Goal: Communication & Community: Answer question/provide support

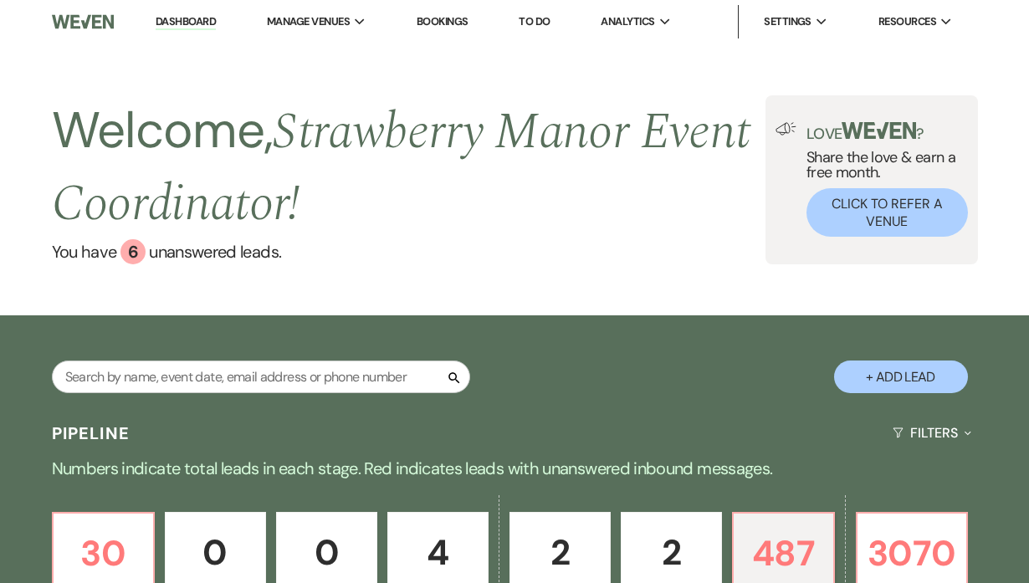
scroll to position [590, 0]
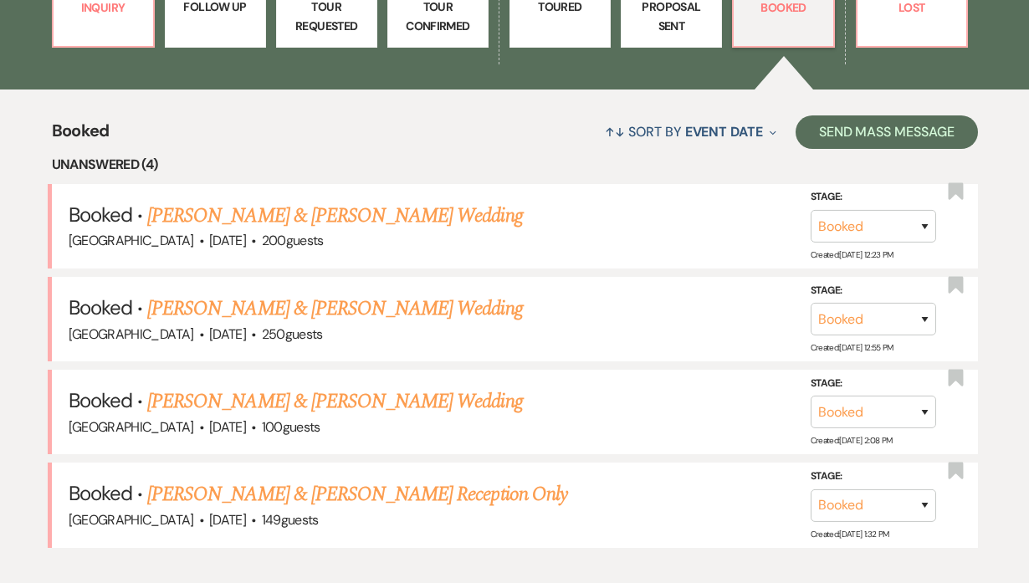
drag, startPoint x: 0, startPoint y: 0, endPoint x: 329, endPoint y: 214, distance: 392.6
click at [329, 214] on link "[PERSON_NAME] & [PERSON_NAME] Wedding" at bounding box center [334, 216] width 375 height 30
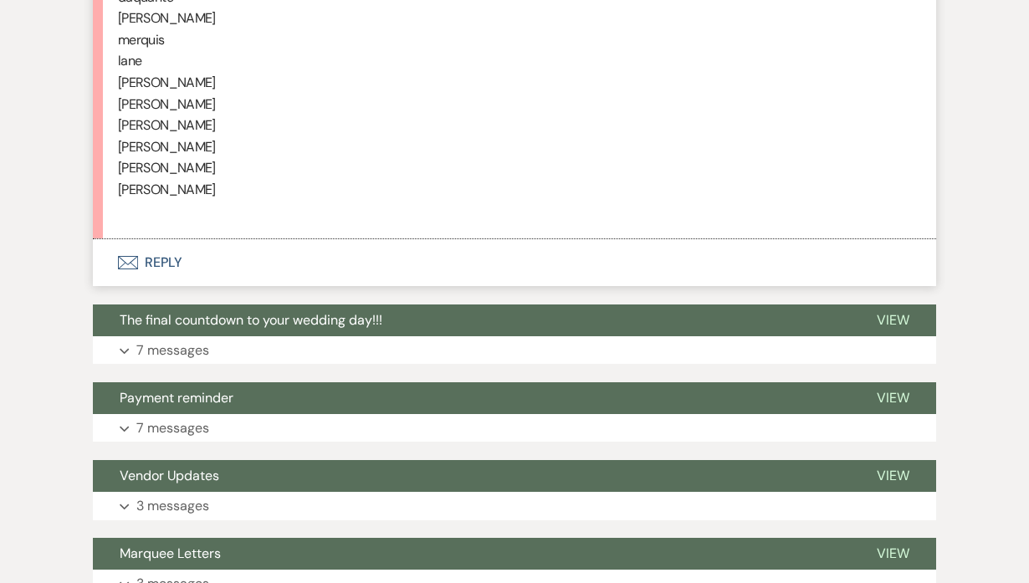
scroll to position [5691, 0]
click at [151, 254] on button "Envelope Reply" at bounding box center [515, 262] width 844 height 47
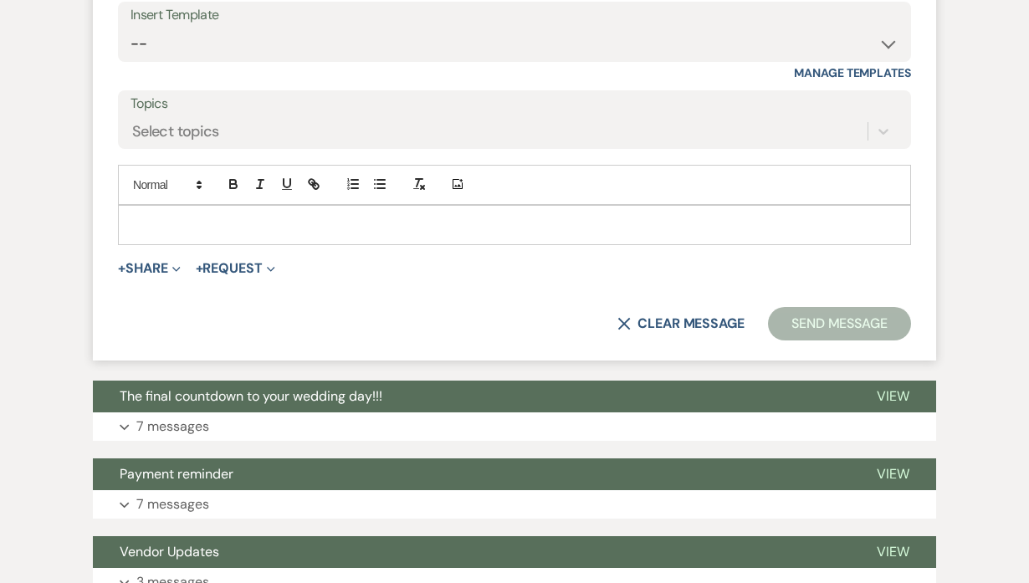
scroll to position [6060, 0]
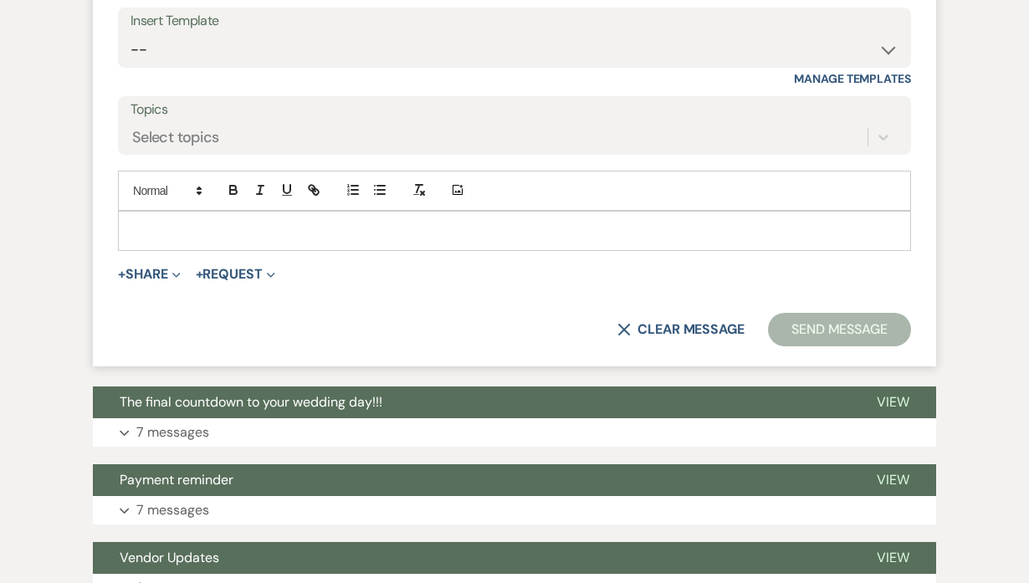
click at [223, 218] on div at bounding box center [515, 231] width 792 height 39
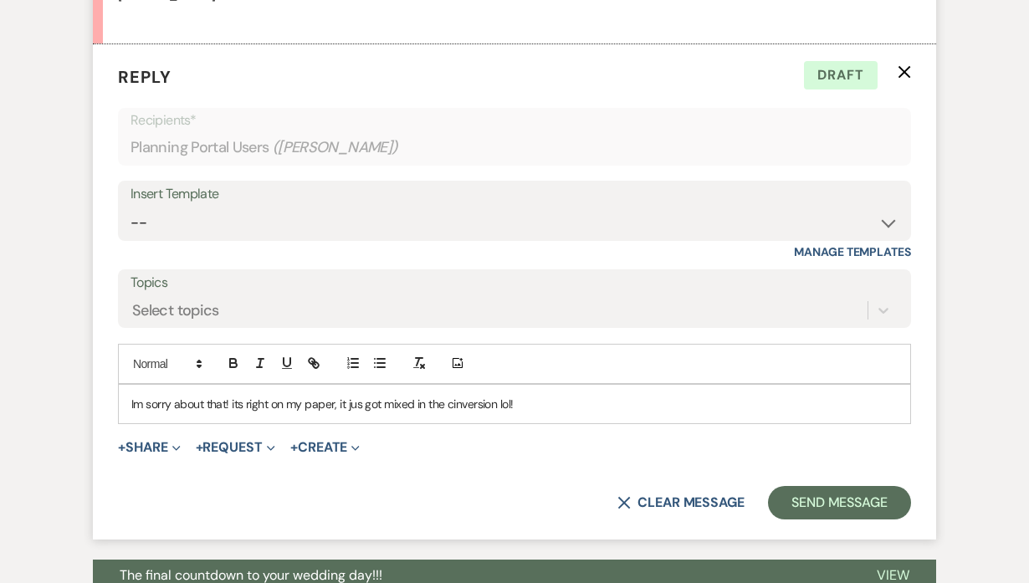
scroll to position [6114, 0]
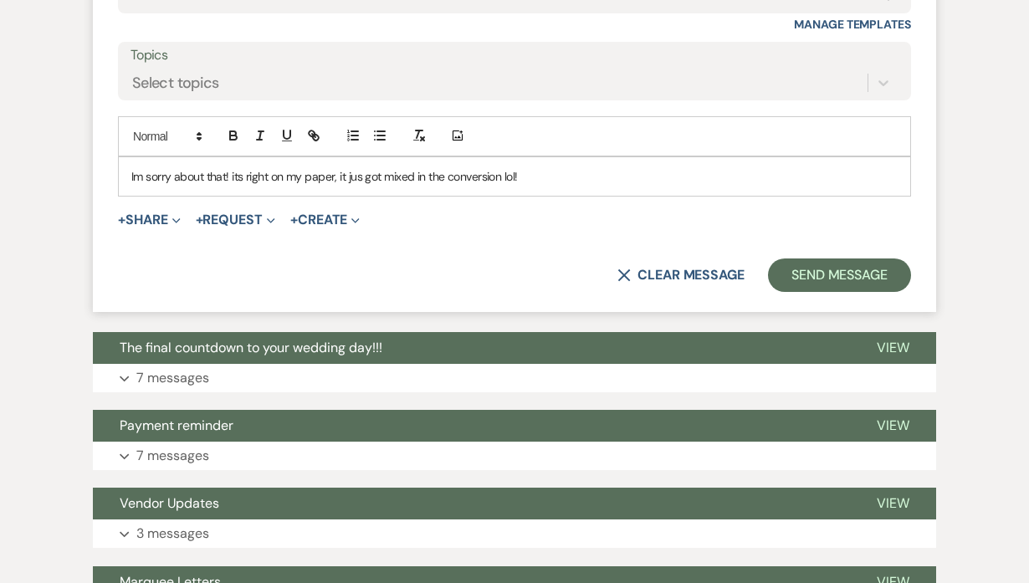
click at [541, 183] on div "Im sorry about that! its right on my paper, it jus got mixed in the conversion …" at bounding box center [515, 176] width 792 height 39
click at [656, 175] on p "Im sorry about that! its right on my paper, it jus got mixed in the conversion!…" at bounding box center [514, 176] width 767 height 18
click at [134, 174] on p "Im sorry about that! its right on my paper, it jus got mixed in the conversion!…" at bounding box center [514, 176] width 767 height 18
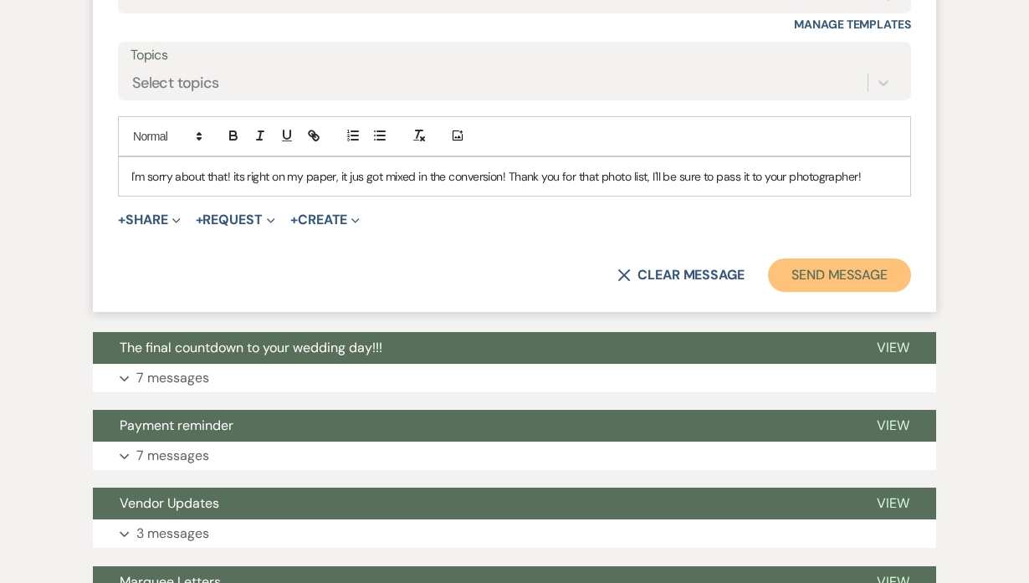
click at [823, 273] on button "Send Message" at bounding box center [839, 275] width 143 height 33
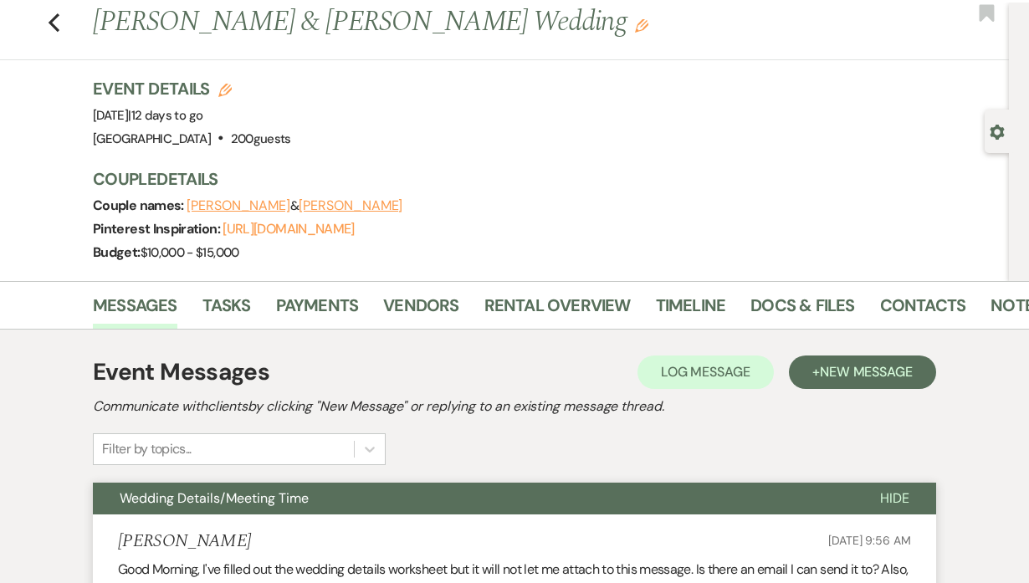
scroll to position [0, 0]
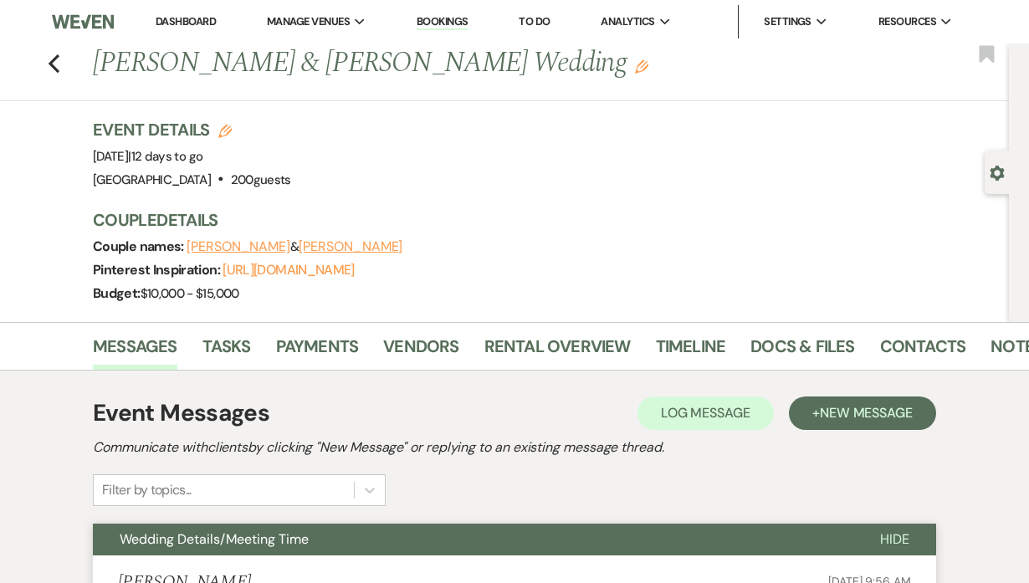
click at [59, 56] on icon "Previous" at bounding box center [54, 64] width 13 height 20
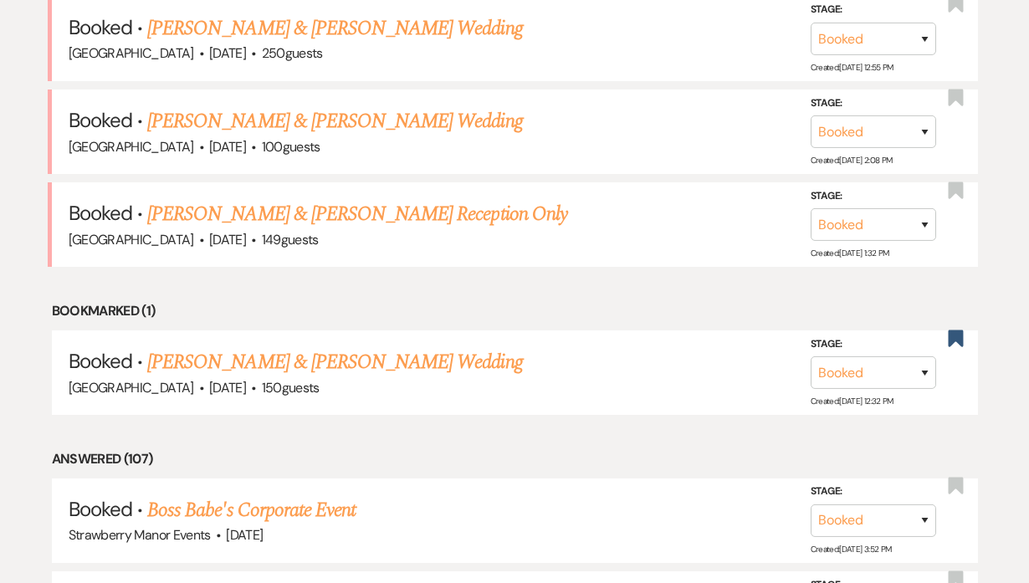
scroll to position [769, 0]
click at [310, 209] on link "[PERSON_NAME] & [PERSON_NAME] Reception Only" at bounding box center [357, 215] width 420 height 30
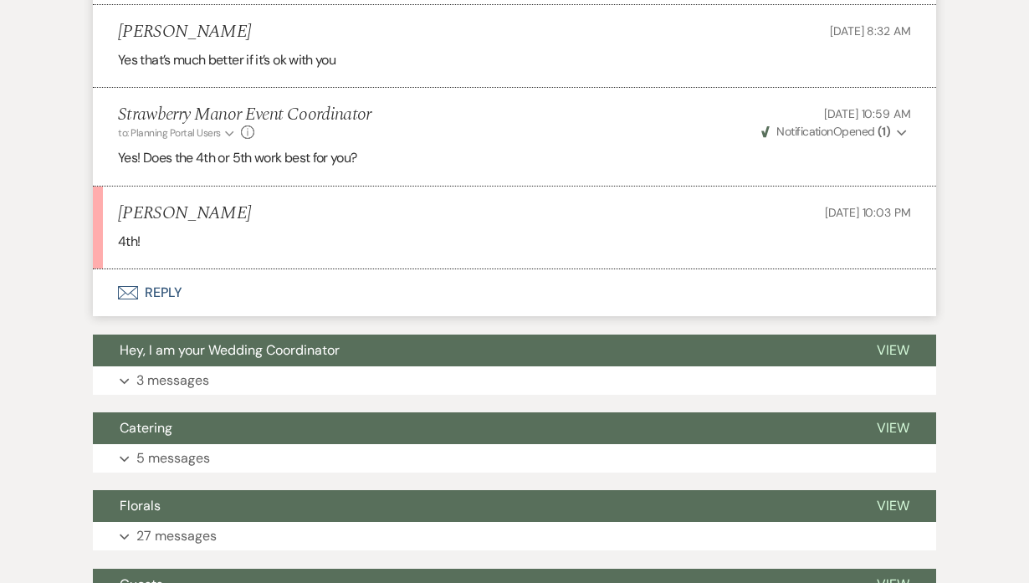
scroll to position [2164, 0]
